Goal: Task Accomplishment & Management: Use online tool/utility

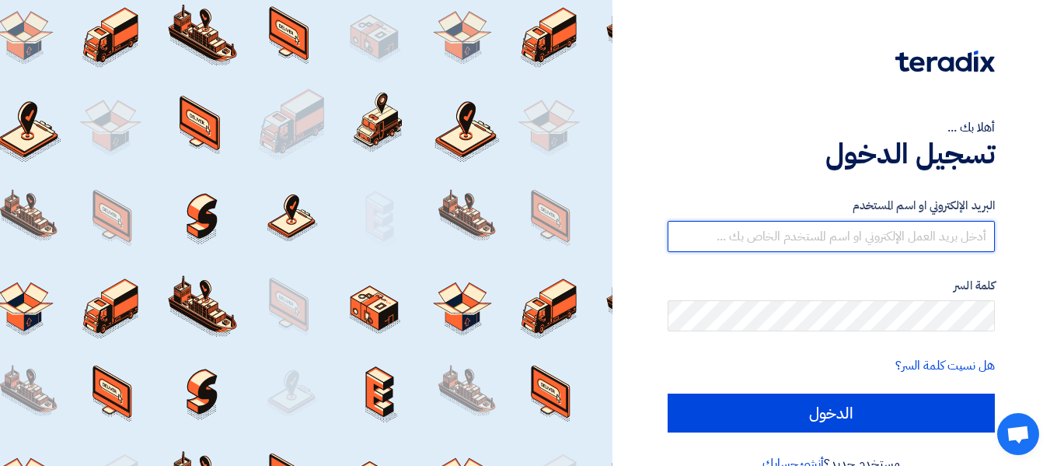
click at [903, 238] on input "text" at bounding box center [831, 236] width 327 height 31
type input "[PERSON_NAME][EMAIL_ADDRESS][DOMAIN_NAME]"
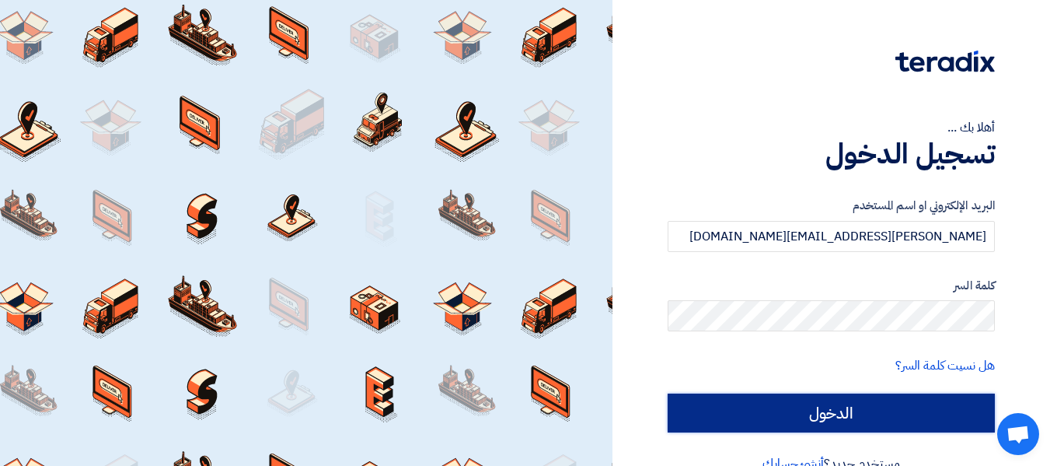
click at [850, 403] on input "الدخول" at bounding box center [831, 412] width 327 height 39
type input "Sign in"
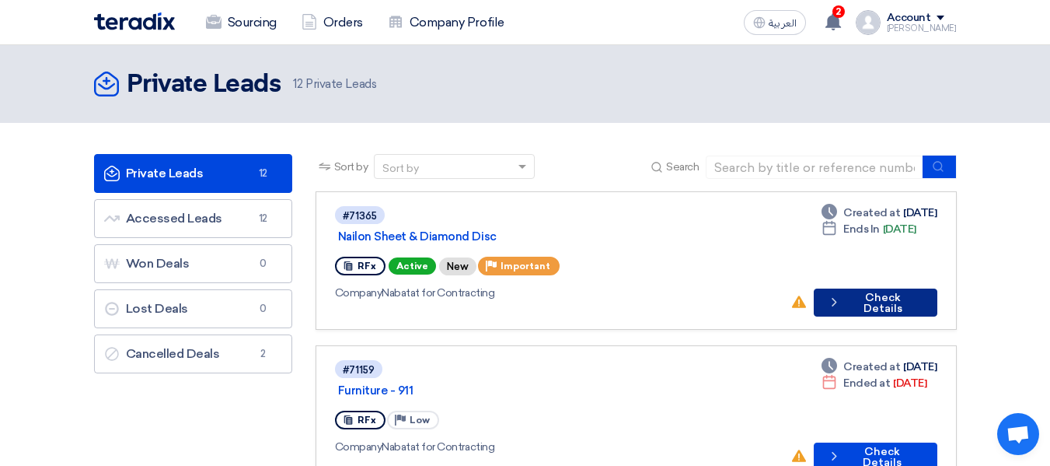
click at [832, 295] on icon "Check details" at bounding box center [834, 302] width 14 height 15
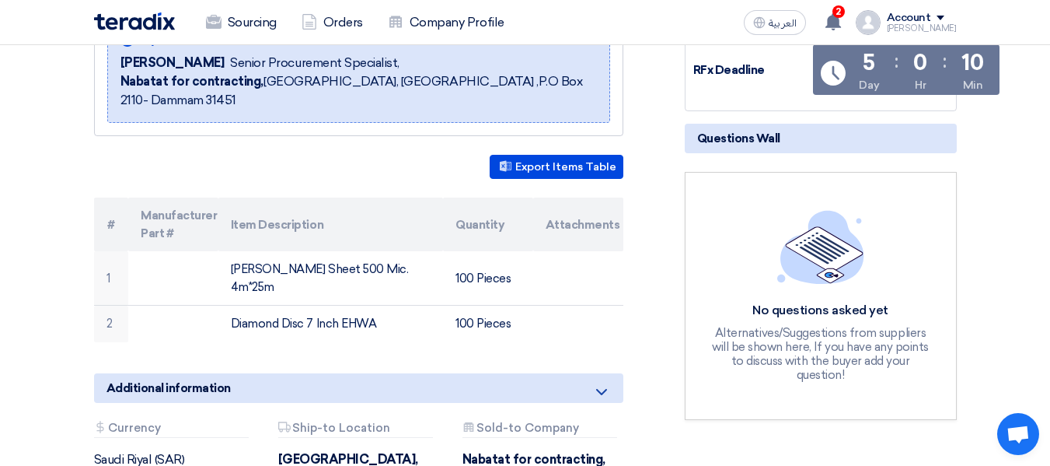
scroll to position [233, 0]
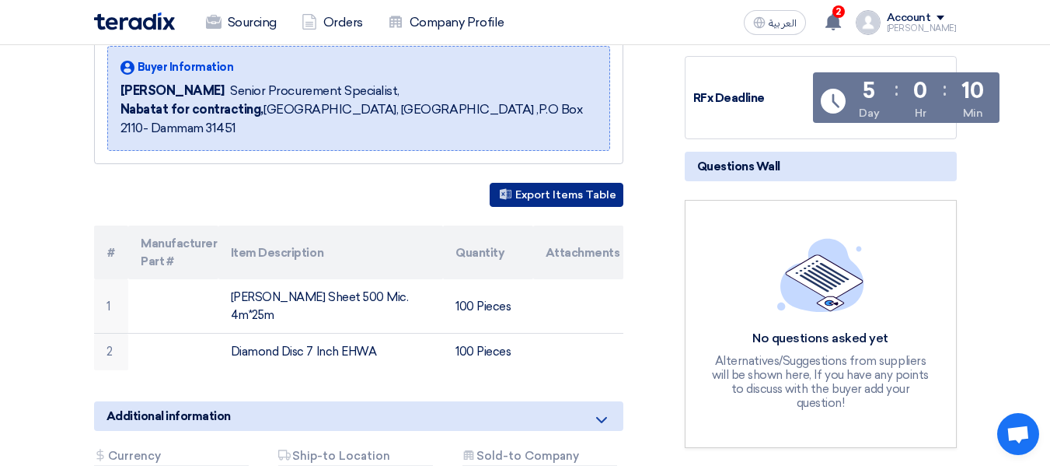
click at [600, 202] on button "Export Items Table" at bounding box center [557, 195] width 134 height 24
click at [658, 212] on div "[PERSON_NAME] Sheet & Diamond Disc Buyer Information [PERSON_NAME] Senior Procu…" at bounding box center [377, 290] width 591 height 577
click at [614, 198] on button "Export Items Table" at bounding box center [557, 195] width 134 height 24
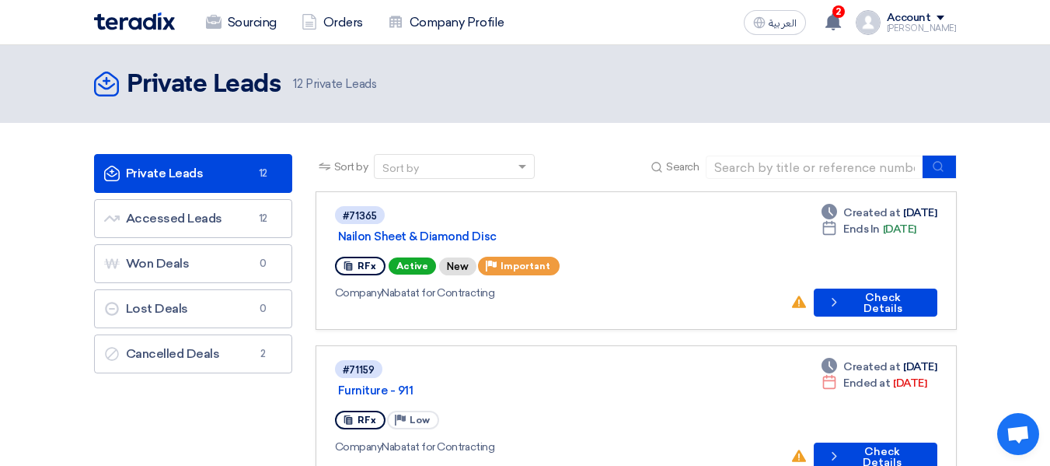
scroll to position [78, 0]
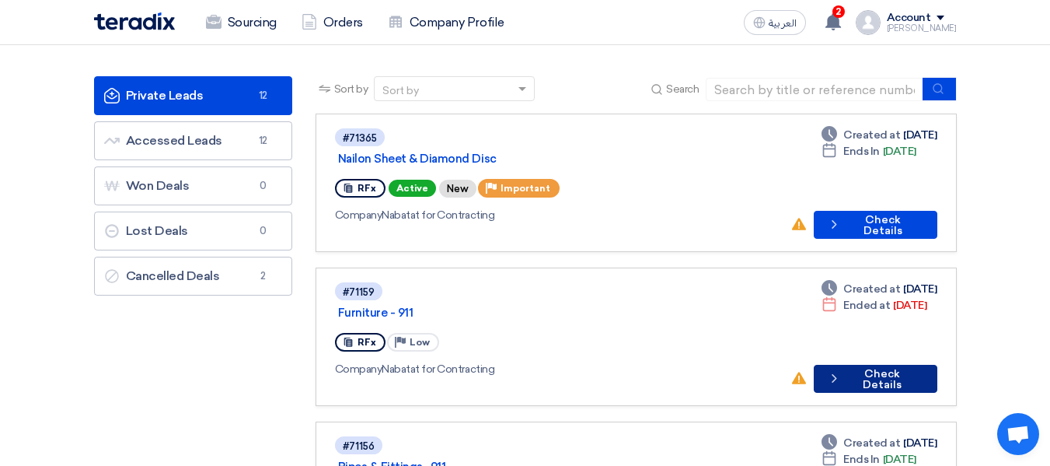
click at [887, 365] on button "Check details Check Details" at bounding box center [876, 379] width 124 height 28
